Goal: Task Accomplishment & Management: Manage account settings

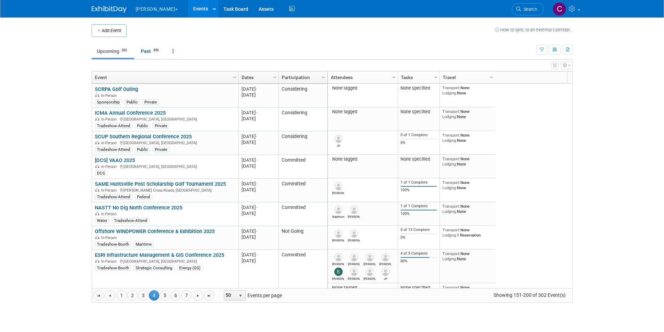
scroll to position [460, 0]
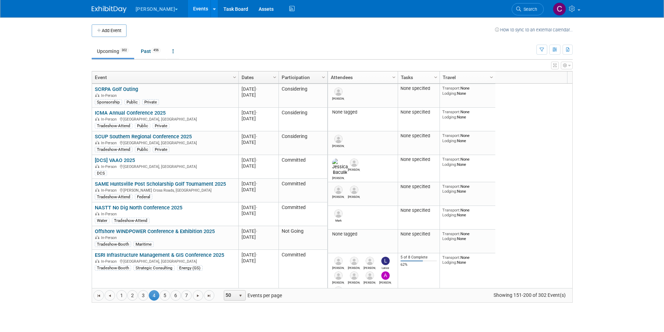
click at [63, 127] on body "Woolpert Explore: My Workspaces 2 Go to Workspace: Digital Innovations Woolpert…" at bounding box center [332, 166] width 664 height 332
click at [253, 6] on link "Assets" at bounding box center [265, 8] width 25 height 17
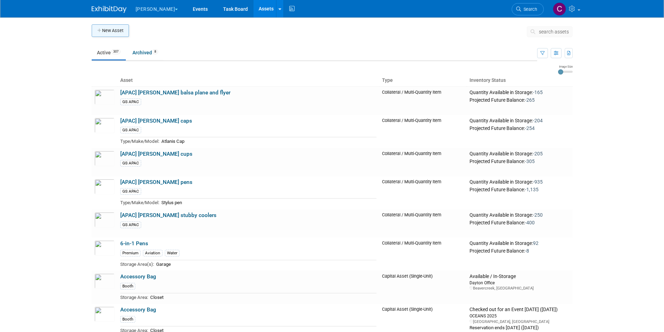
click at [120, 29] on button "New Asset" at bounding box center [110, 30] width 37 height 13
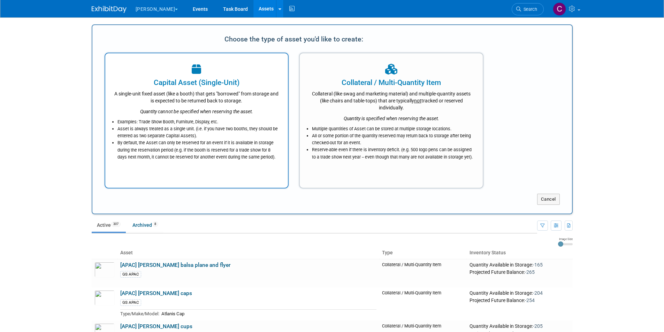
click at [213, 98] on div "A single-unit fixed asset (like a booth) that gets "borrowed" from storage and …" at bounding box center [197, 96] width 166 height 16
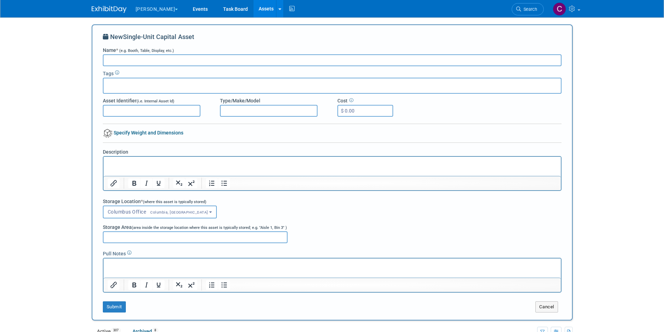
click at [125, 62] on input "Name * (e.g. Booth, Table, Display, etc.)" at bounding box center [332, 60] width 459 height 12
type input "[DCS] DCS/Geo bannerstand"
click at [129, 82] on input "text" at bounding box center [134, 84] width 56 height 7
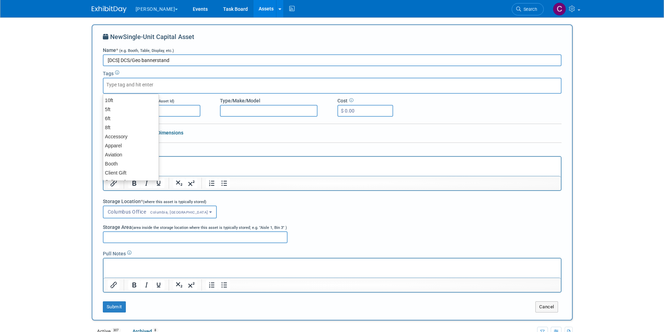
type input "d"
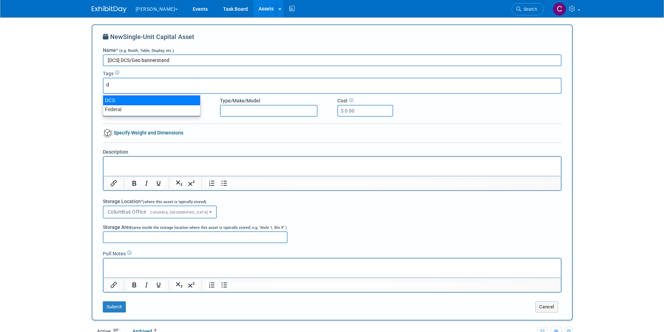
click at [115, 100] on div "DCS" at bounding box center [152, 101] width 98 height 10
type input "DCS"
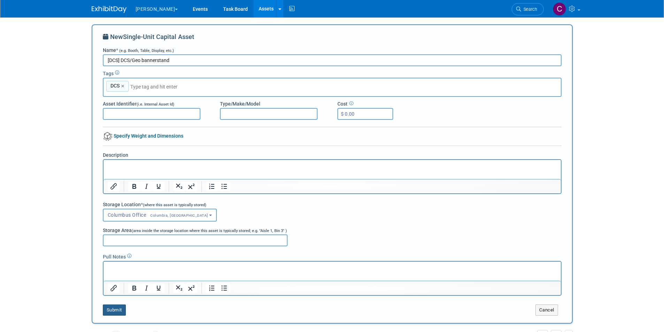
click at [115, 307] on button "Submit" at bounding box center [114, 310] width 23 height 11
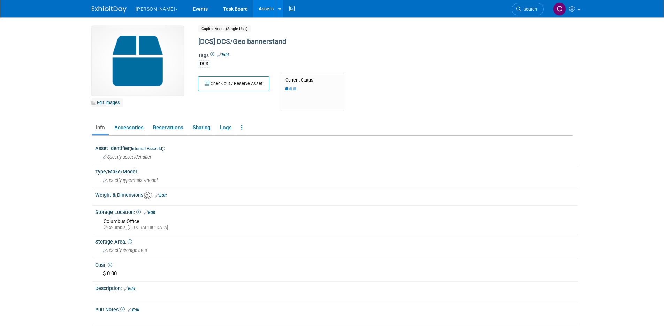
click at [113, 103] on link "Edit Images" at bounding box center [107, 102] width 31 height 9
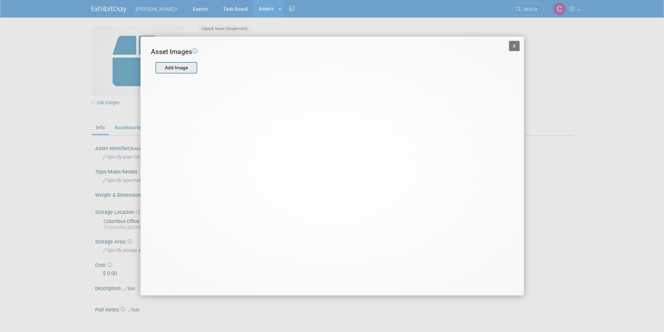
click at [174, 66] on input "file" at bounding box center [155, 68] width 83 height 10
click at [512, 45] on button "X" at bounding box center [514, 46] width 11 height 10
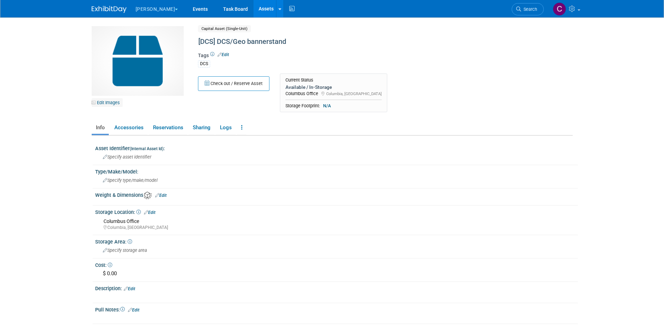
drag, startPoint x: 82, startPoint y: 100, endPoint x: 115, endPoint y: 103, distance: 32.9
click at [82, 100] on body "Woolpert Explore: My Workspaces 2 Go to Workspace:" at bounding box center [332, 166] width 664 height 332
click at [114, 101] on link "Edit Images" at bounding box center [107, 102] width 31 height 9
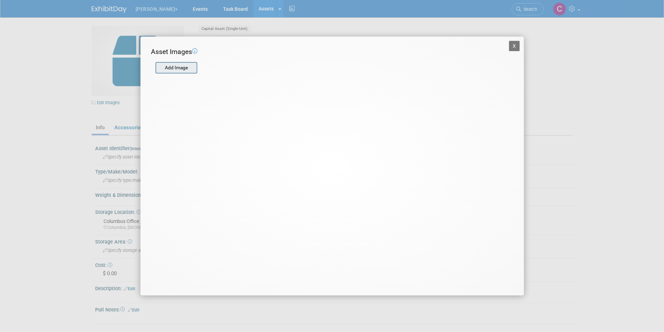
click at [187, 69] on input "file" at bounding box center [155, 68] width 83 height 10
click at [514, 48] on button "X" at bounding box center [514, 46] width 11 height 10
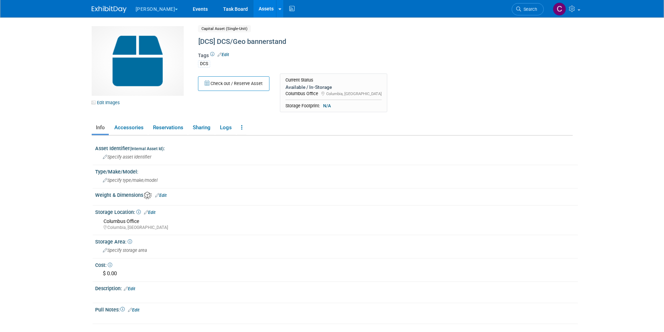
click at [108, 104] on link "Edit Images" at bounding box center [107, 102] width 31 height 9
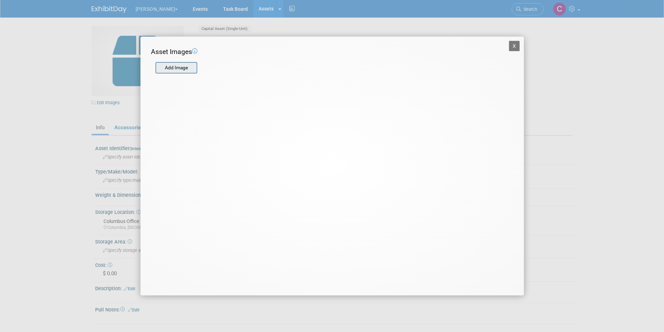
click at [189, 70] on input "file" at bounding box center [155, 68] width 83 height 10
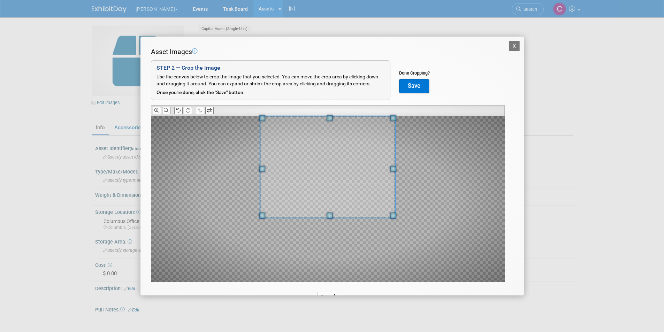
click at [326, 114] on div "Asset Images Add Image STEP 2 — Crop the Image Use the canvas below to crop the…" at bounding box center [332, 175] width 363 height 257
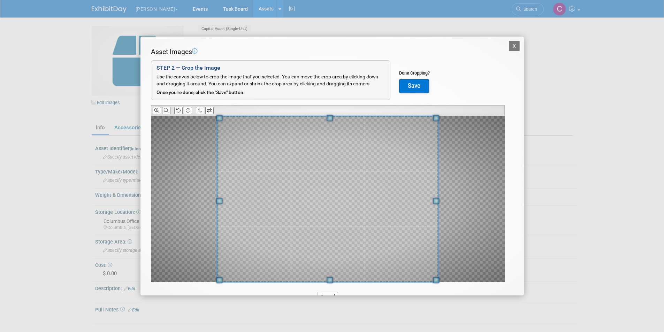
click at [336, 282] on div at bounding box center [327, 199] width 221 height 166
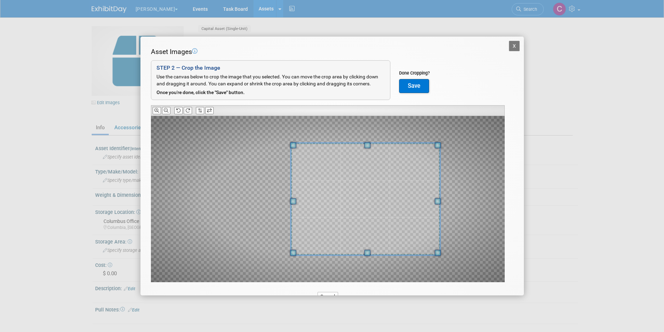
click at [272, 200] on div at bounding box center [328, 199] width 354 height 166
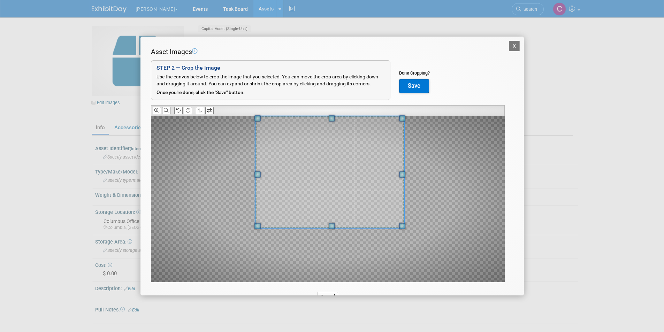
click at [376, 194] on span at bounding box center [330, 172] width 149 height 112
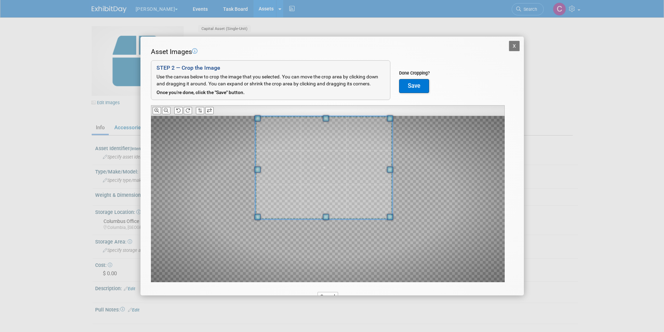
click at [387, 215] on span at bounding box center [390, 217] width 6 height 6
click at [418, 90] on button "Save" at bounding box center [414, 86] width 30 height 14
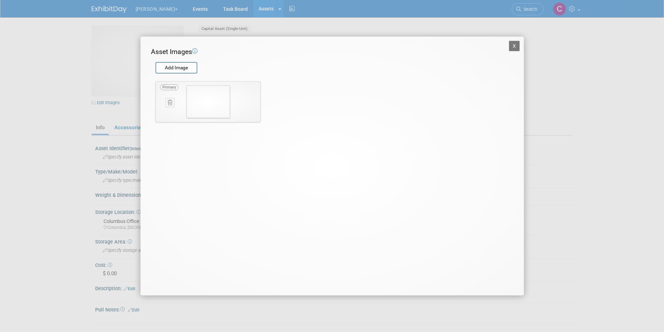
click at [515, 47] on button "X" at bounding box center [514, 46] width 11 height 10
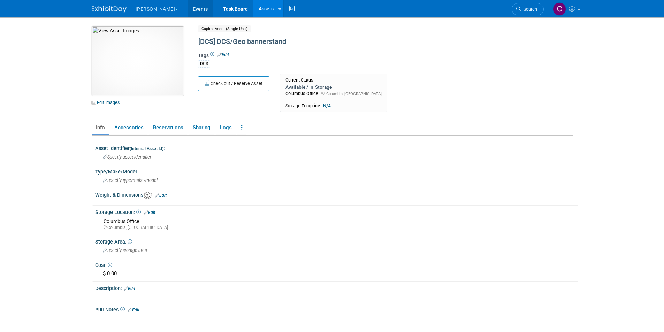
click at [188, 7] on link "Events" at bounding box center [200, 8] width 25 height 17
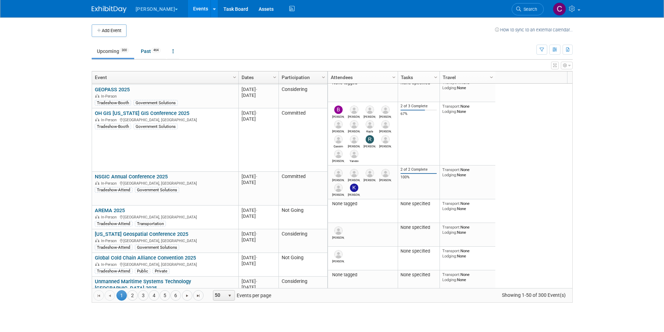
scroll to position [1094, 0]
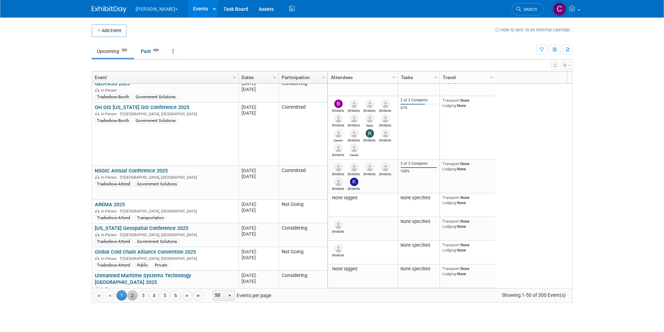
click at [132, 296] on link "2" at bounding box center [132, 295] width 10 height 10
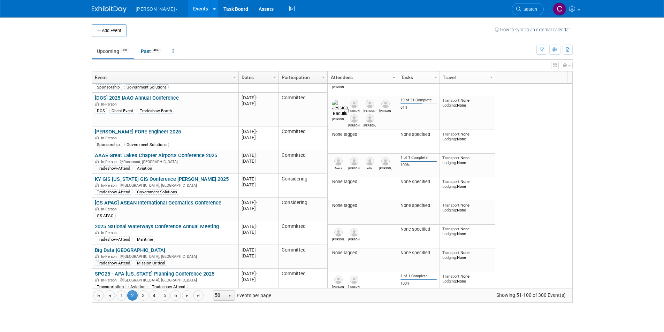
scroll to position [0, 0]
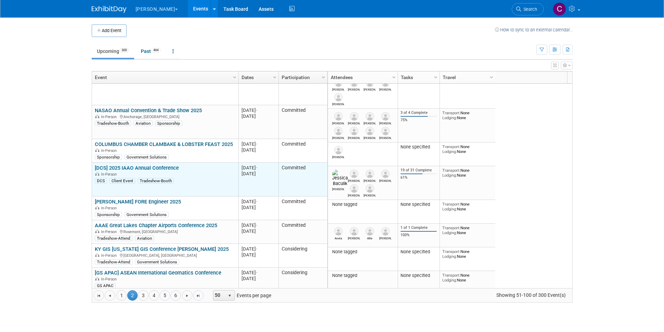
click at [167, 167] on link "[DCS] 2025 IAAO Annual Conference" at bounding box center [137, 168] width 84 height 6
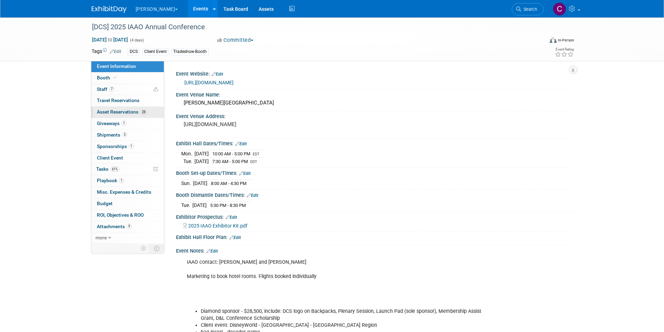
click at [132, 111] on span "Asset Reservations 28" at bounding box center [122, 112] width 50 height 6
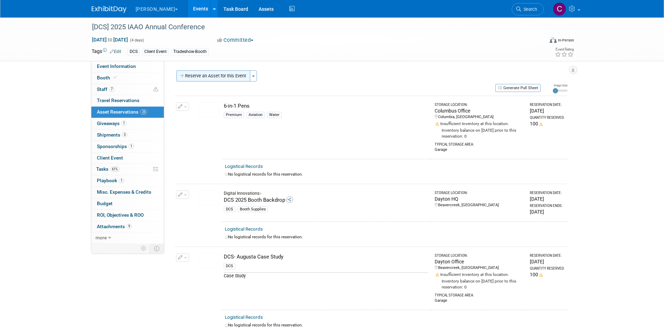
click at [192, 75] on button "Reserve an Asset for this Event" at bounding box center [213, 75] width 74 height 11
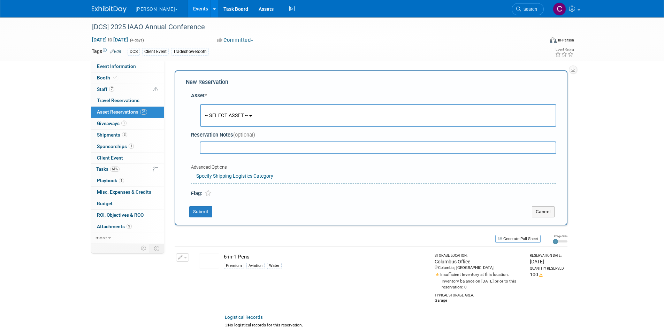
scroll to position [7, 0]
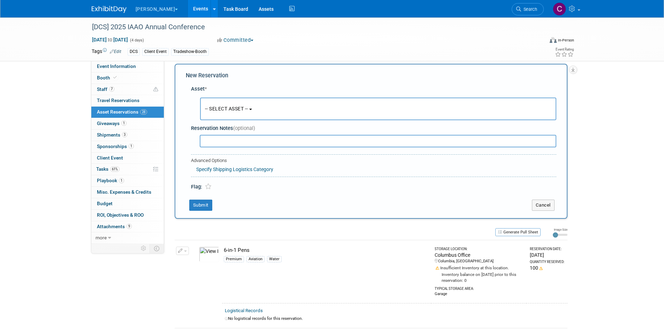
click at [227, 110] on span "-- SELECT ASSET --" at bounding box center [226, 109] width 43 height 6
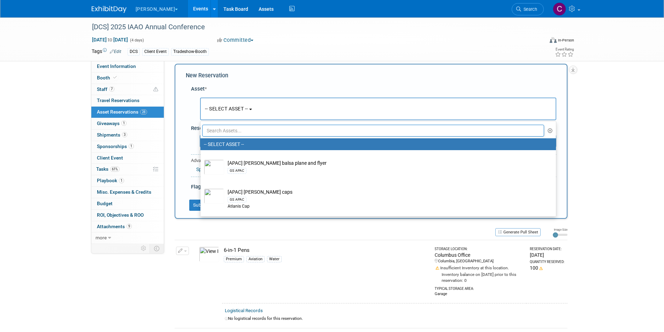
click at [227, 128] on input "text" at bounding box center [373, 131] width 342 height 12
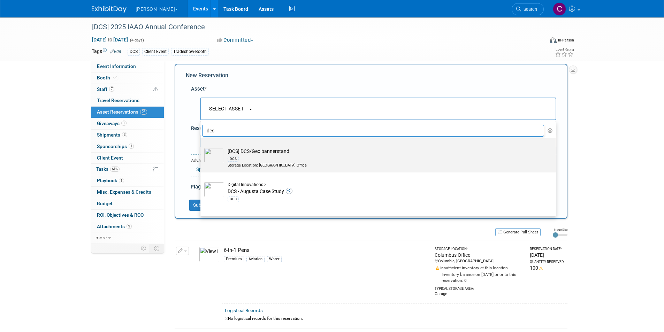
type input "dcs"
click at [236, 153] on td "[DCS] DCS/Geo bannerstand DCS Storage Location: [GEOGRAPHIC_DATA] Office" at bounding box center [383, 158] width 318 height 21
click at [201, 147] on input "[DCS] DCS/Geo bannerstand DCS Storage Location: [GEOGRAPHIC_DATA] Office" at bounding box center [199, 144] width 5 height 5
select select "10729412"
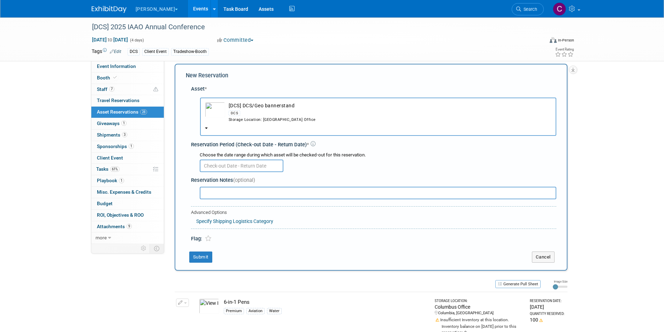
click at [222, 166] on input "text" at bounding box center [242, 166] width 84 height 13
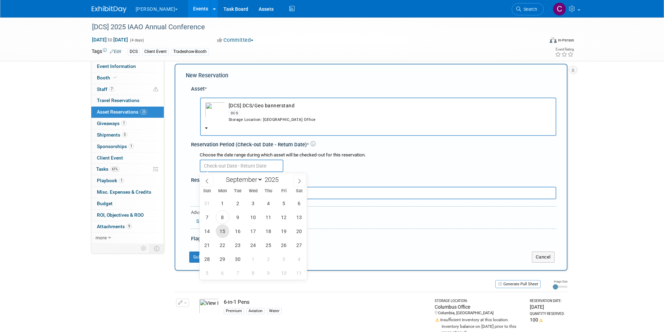
click at [226, 231] on span "15" at bounding box center [223, 231] width 14 height 14
click at [281, 245] on span "26" at bounding box center [284, 245] width 14 height 14
type input "[DATE] to [DATE]"
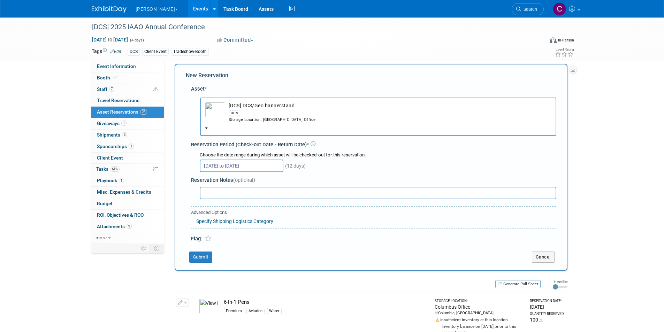
click at [0, 0] on div "31 1 2 3 4 5 6 7 8 9 10 11 12 13 14 15 16 17 18 19 20 21 22 23 24 25 26 27 28 2…" at bounding box center [0, 0] width 0 height 0
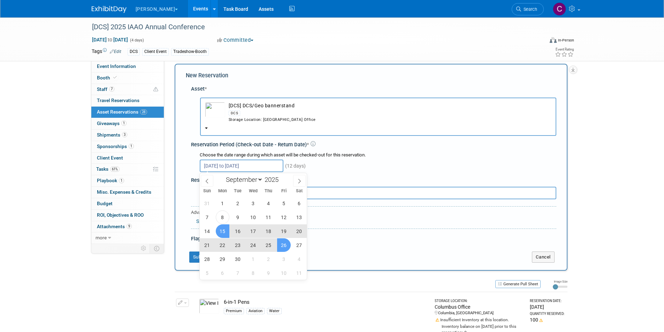
click at [332, 285] on div "Generate Pull Sheet" at bounding box center [358, 284] width 366 height 9
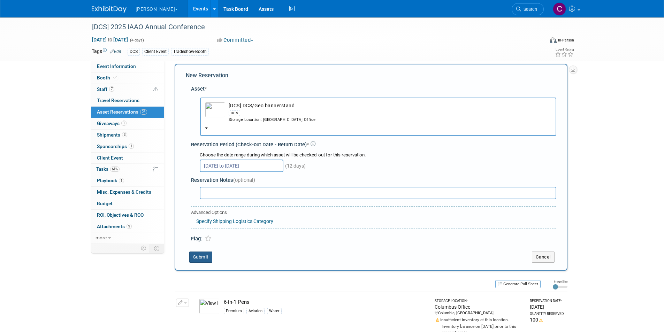
click at [206, 256] on button "Submit" at bounding box center [200, 257] width 23 height 11
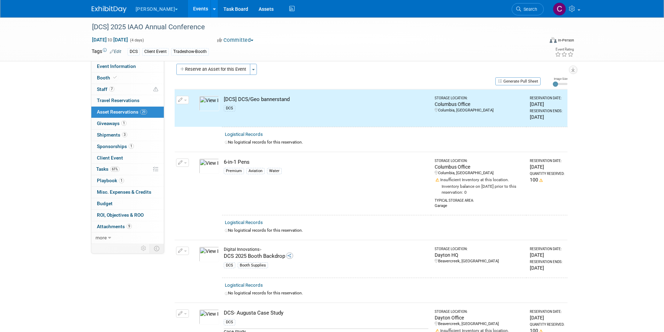
scroll to position [9, 0]
